Goal: Task Accomplishment & Management: Use online tool/utility

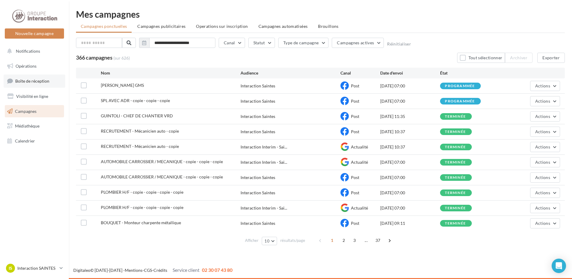
click at [38, 74] on link "Boîte de réception" at bounding box center [35, 80] width 62 height 13
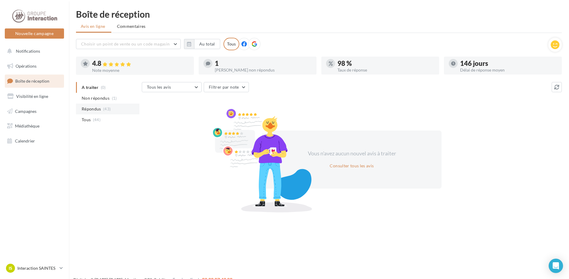
click at [102, 108] on li "Répondus (43)" at bounding box center [107, 108] width 63 height 11
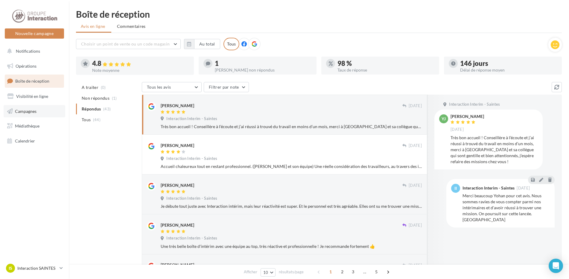
click at [35, 109] on span "Campagnes" at bounding box center [26, 110] width 22 height 5
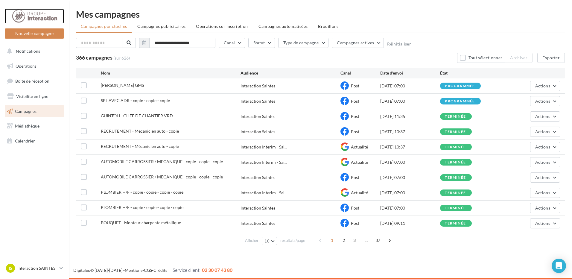
click at [39, 17] on div at bounding box center [34, 16] width 48 height 15
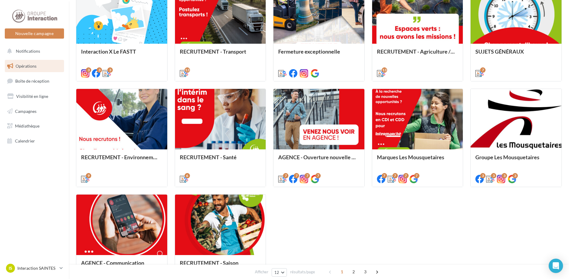
scroll to position [239, 0]
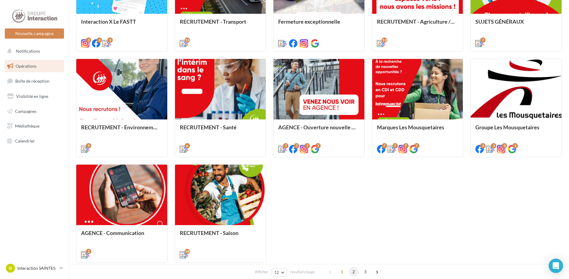
click at [353, 273] on span "2" at bounding box center [354, 272] width 10 height 10
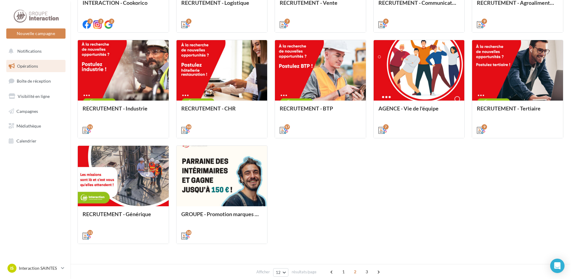
scroll to position [168, 0]
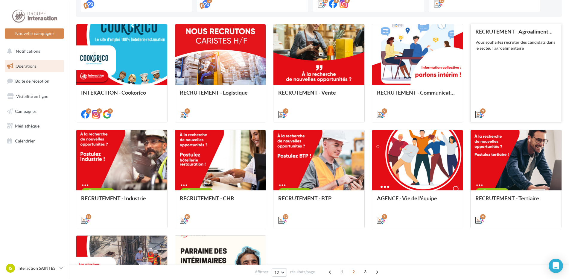
click at [504, 75] on div "RECRUTEMENT - Agroalimentaire Vous souhaitez recruter des candidats dans le sec…" at bounding box center [515, 72] width 81 height 88
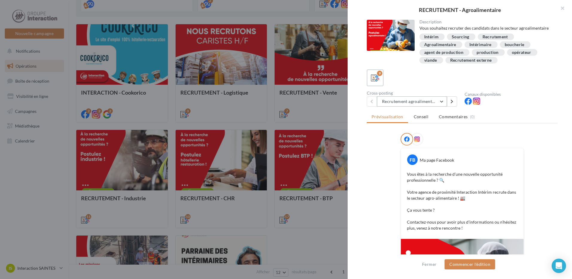
click at [440, 99] on button "Recrutement agroalimentaire 1" at bounding box center [412, 101] width 70 height 10
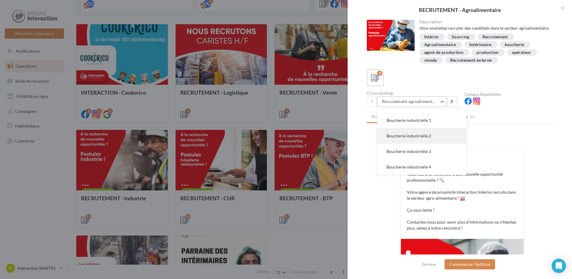
scroll to position [44, 0]
click at [424, 152] on span "Boucherie industrielle 1" at bounding box center [408, 149] width 45 height 5
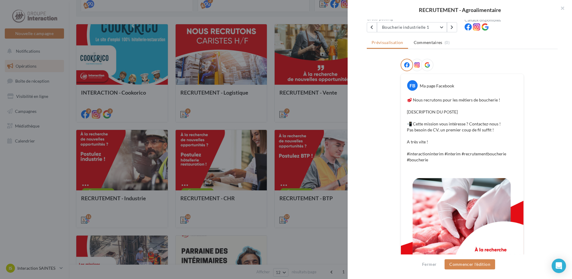
scroll to position [115, 0]
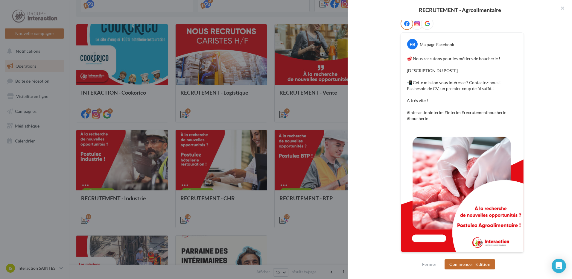
click at [472, 263] on button "Commencer l'édition" at bounding box center [469, 264] width 51 height 10
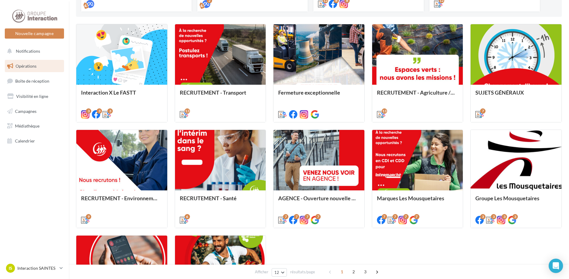
scroll to position [198, 0]
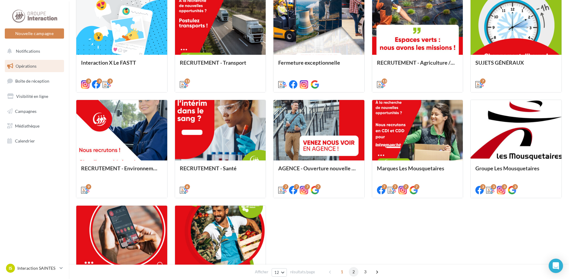
click at [353, 271] on span "2" at bounding box center [354, 272] width 10 height 10
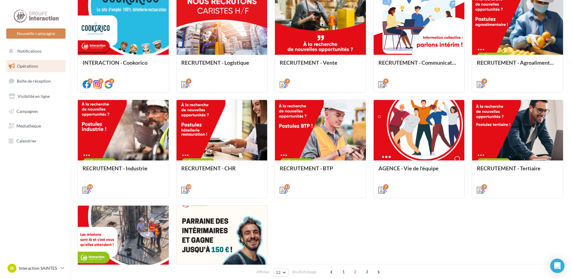
scroll to position [168, 0]
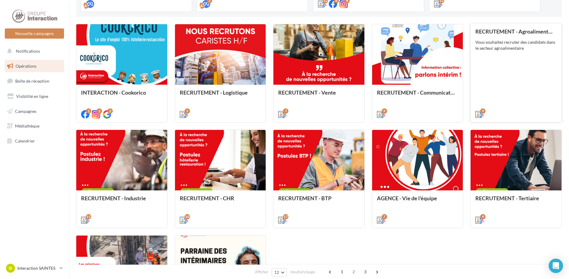
click at [517, 61] on div "RECRUTEMENT - Agroalimentaire Vous souhaitez recruter des candidats dans le sec…" at bounding box center [515, 72] width 81 height 88
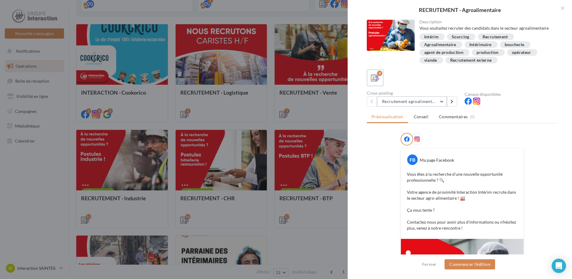
click at [443, 100] on button "Recrutement agroalimentaire 1" at bounding box center [412, 101] width 70 height 10
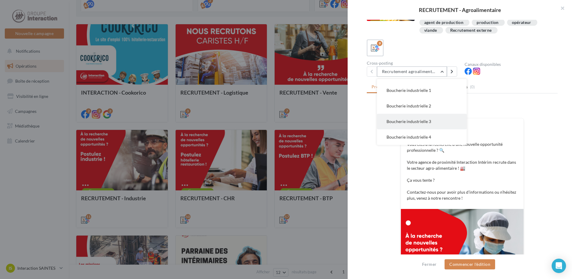
scroll to position [60, 0]
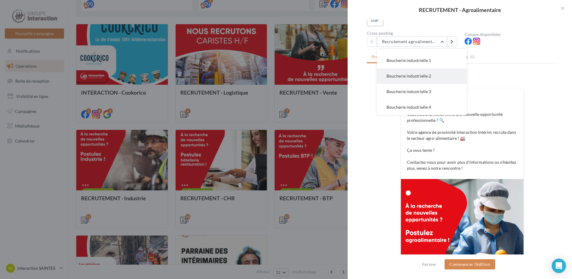
click at [415, 79] on button "Boucherie industrielle 2" at bounding box center [422, 76] width 90 height 16
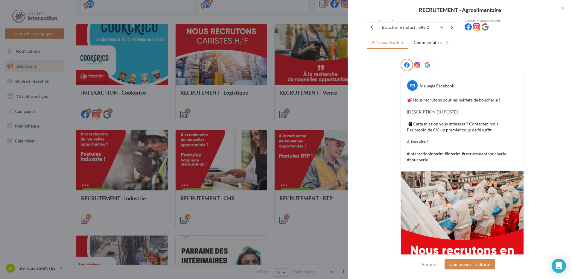
scroll to position [44, 0]
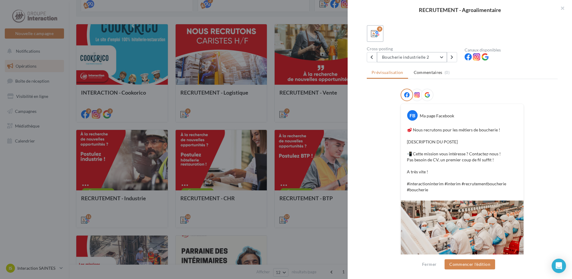
click at [426, 55] on button "Boucherie industrielle 2" at bounding box center [412, 57] width 70 height 10
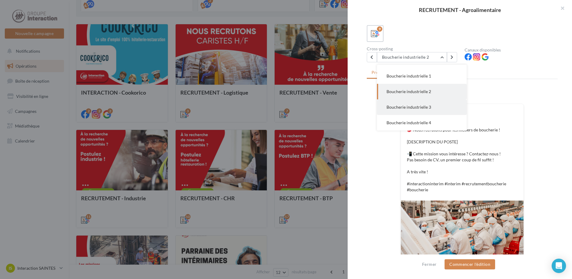
click at [427, 107] on span "Boucherie industrielle 3" at bounding box center [408, 106] width 45 height 5
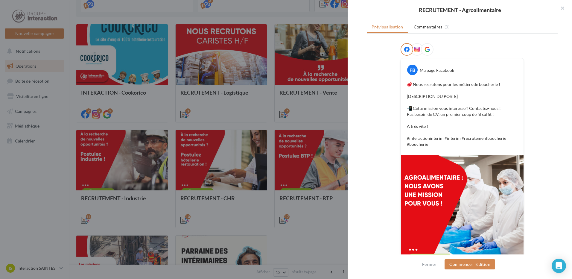
scroll to position [30, 0]
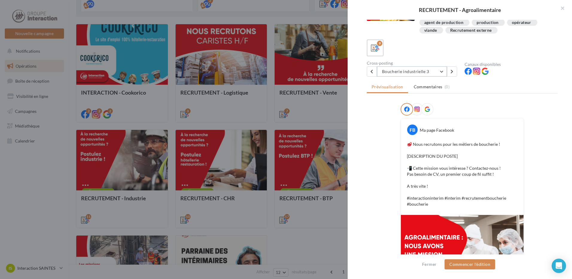
click at [420, 69] on button "Boucherie industrielle 3" at bounding box center [412, 71] width 70 height 10
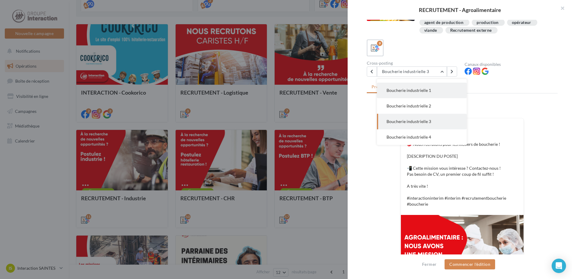
click at [418, 93] on button "Boucherie industrielle 1" at bounding box center [422, 91] width 90 height 16
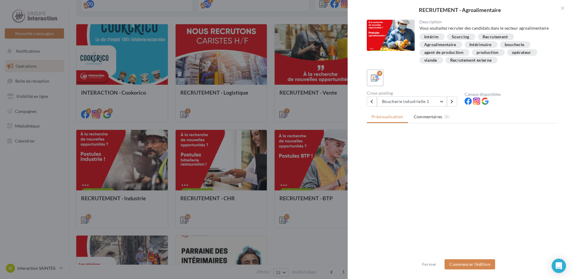
scroll to position [0, 0]
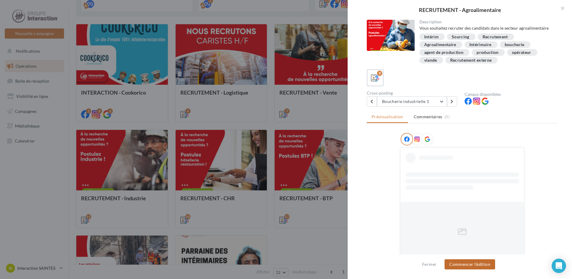
click at [471, 264] on button "Commencer l'édition" at bounding box center [469, 264] width 51 height 10
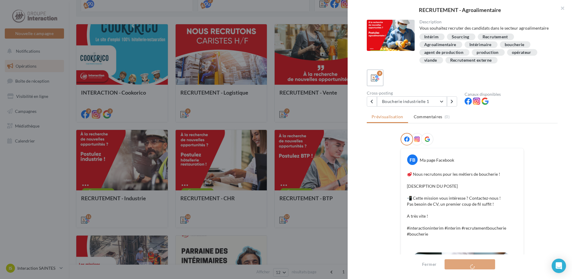
click at [475, 263] on span "Commencer l'édition" at bounding box center [469, 264] width 51 height 10
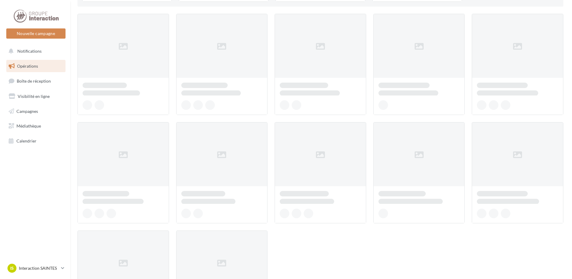
scroll to position [168, 0]
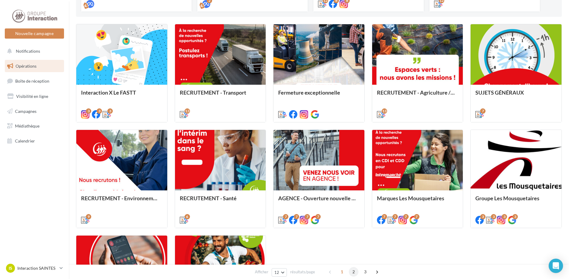
click at [350, 273] on span "2" at bounding box center [354, 272] width 10 height 10
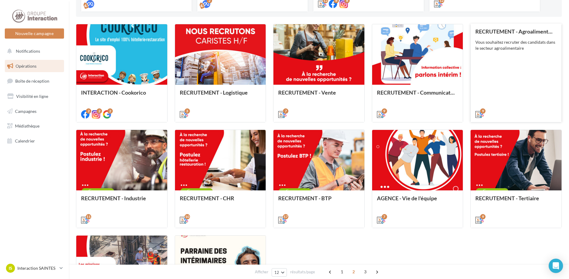
click at [530, 59] on div "RECRUTEMENT - Agroalimentaire Vous souhaitez recruter des candidats dans le sec…" at bounding box center [515, 72] width 81 height 88
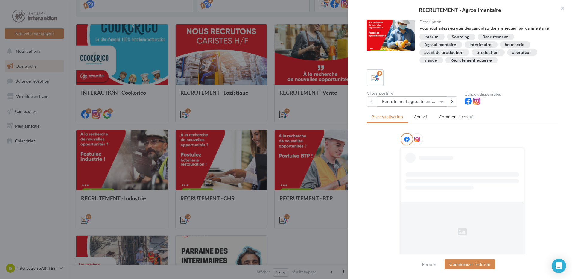
click at [426, 101] on button "Recrutement agroalimentaire 1" at bounding box center [412, 101] width 70 height 10
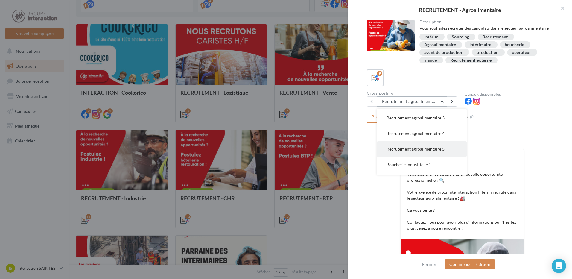
scroll to position [60, 0]
click at [422, 137] on span "Boucherie industrielle 1" at bounding box center [408, 134] width 45 height 5
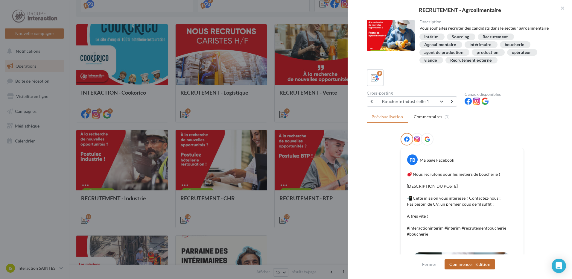
click at [460, 265] on button "Commencer l'édition" at bounding box center [469, 264] width 51 height 10
